Goal: Browse casually: Explore the website without a specific task or goal

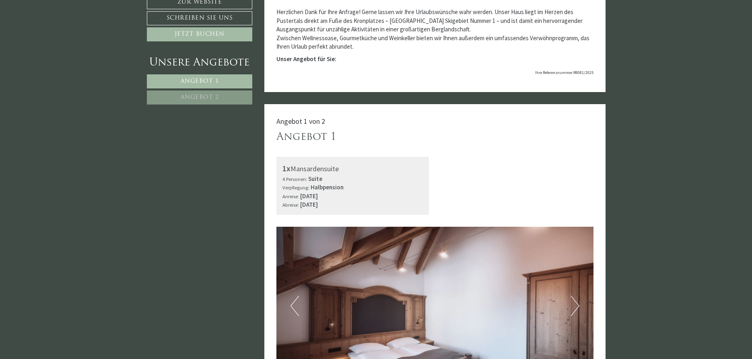
scroll to position [164, 0]
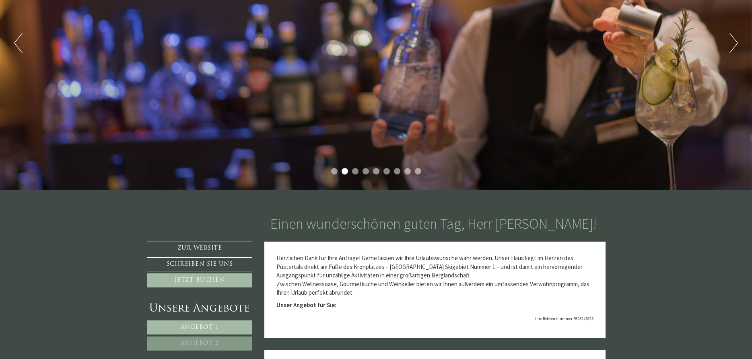
click at [346, 173] on li "2" at bounding box center [345, 171] width 6 height 6
click at [356, 172] on li "3" at bounding box center [355, 171] width 6 height 6
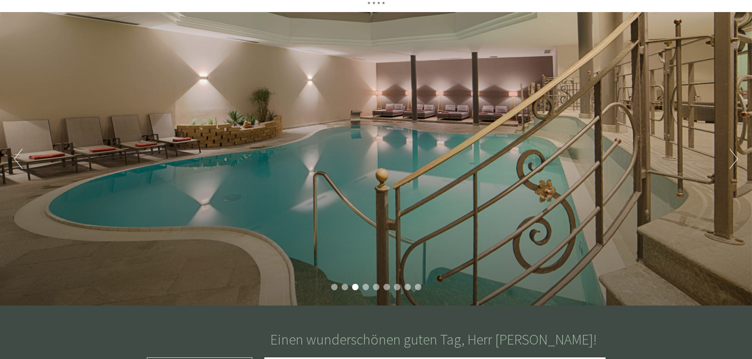
scroll to position [41, 0]
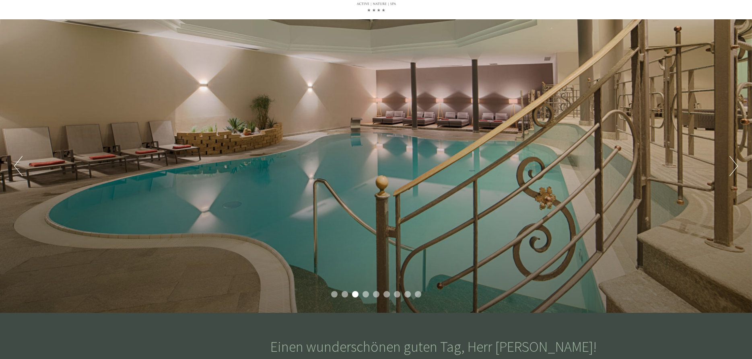
click at [364, 297] on li "4" at bounding box center [366, 294] width 6 height 6
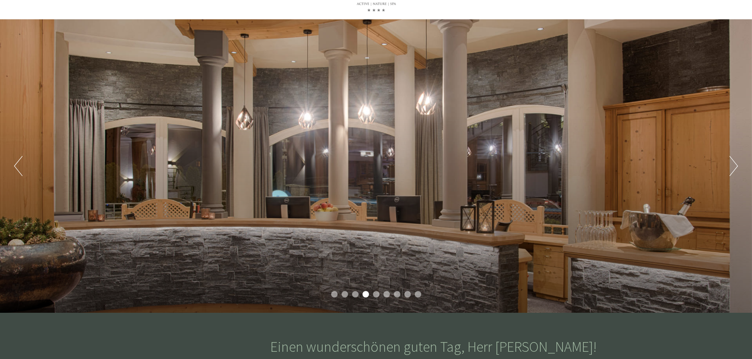
click at [378, 295] on li "5" at bounding box center [376, 294] width 6 height 6
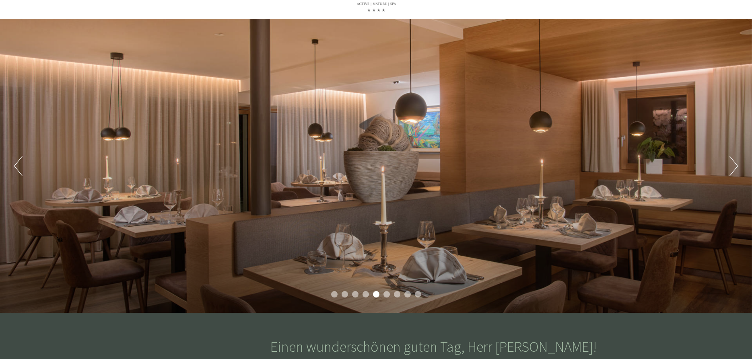
click at [388, 296] on li "6" at bounding box center [387, 294] width 6 height 6
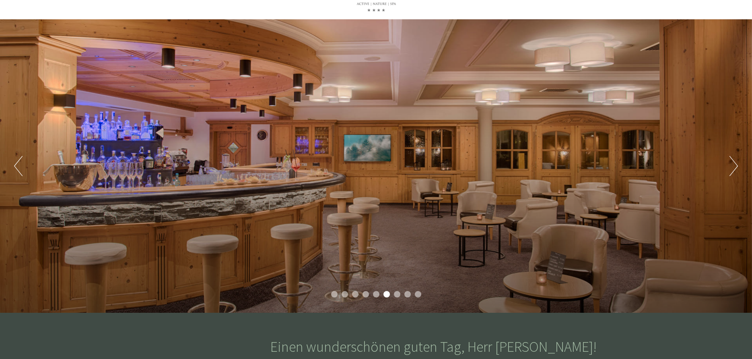
click at [395, 296] on li "7" at bounding box center [397, 294] width 6 height 6
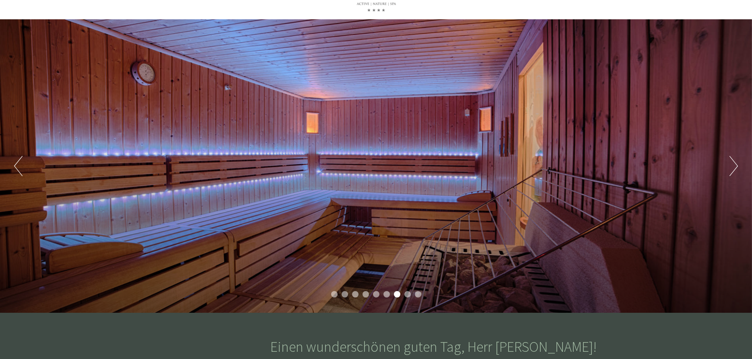
click at [398, 297] on li "7" at bounding box center [397, 294] width 6 height 6
click at [411, 297] on ul "1 2 3 4 5 6 7 8 9" at bounding box center [376, 295] width 752 height 8
click at [417, 297] on li "9" at bounding box center [418, 294] width 6 height 6
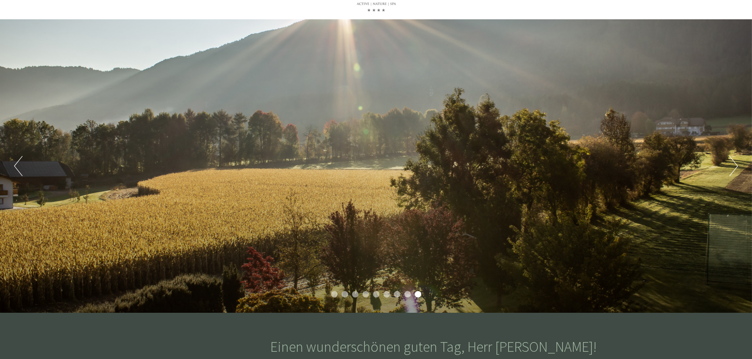
click at [409, 296] on li "8" at bounding box center [408, 294] width 6 height 6
click at [409, 295] on li "8" at bounding box center [408, 294] width 6 height 6
